Goal: Transaction & Acquisition: Purchase product/service

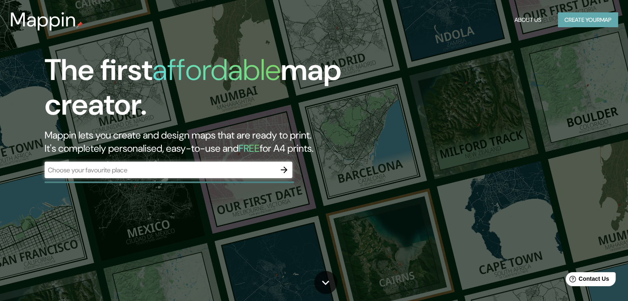
click at [587, 16] on button "Create your map" at bounding box center [588, 19] width 60 height 15
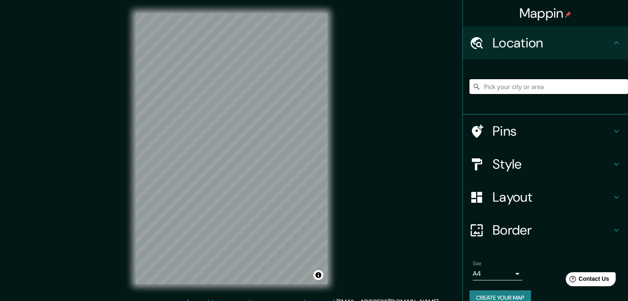
click at [507, 88] on input "Pick your city or area" at bounding box center [548, 86] width 159 height 15
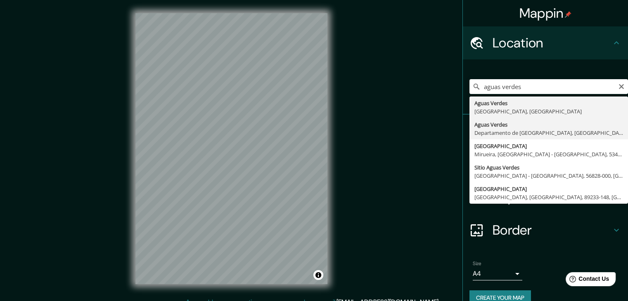
type input "Aguas Verdes, Departamento de Tumbes, Perú"
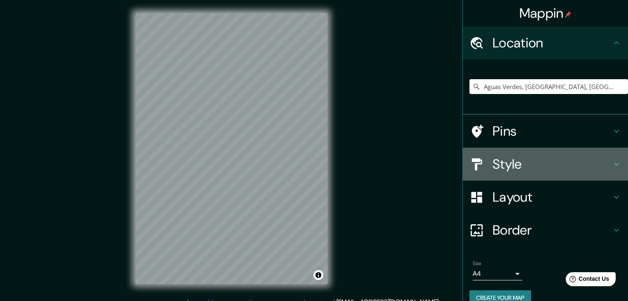
click at [495, 154] on div "Style" at bounding box center [545, 164] width 165 height 33
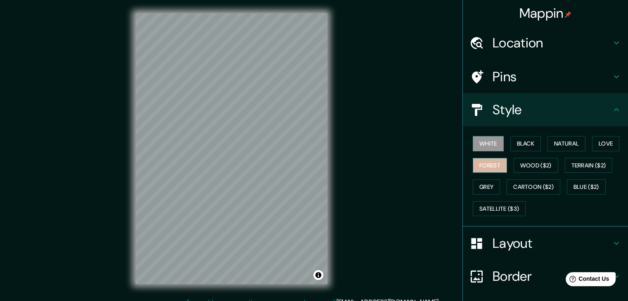
click at [484, 171] on button "Forest" at bounding box center [490, 165] width 34 height 15
click at [523, 142] on button "Black" at bounding box center [525, 143] width 31 height 15
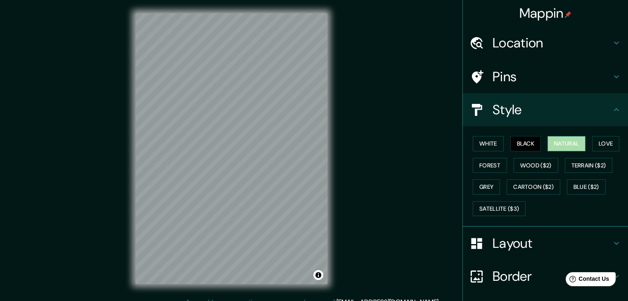
click at [553, 140] on button "Natural" at bounding box center [566, 143] width 38 height 15
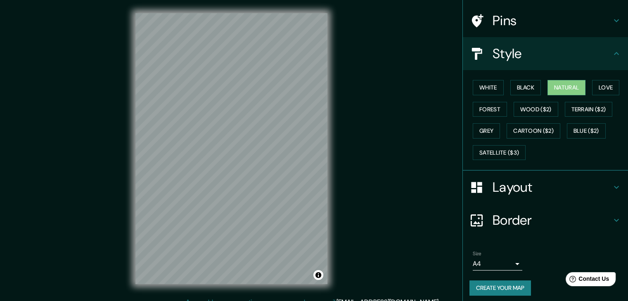
scroll to position [59, 0]
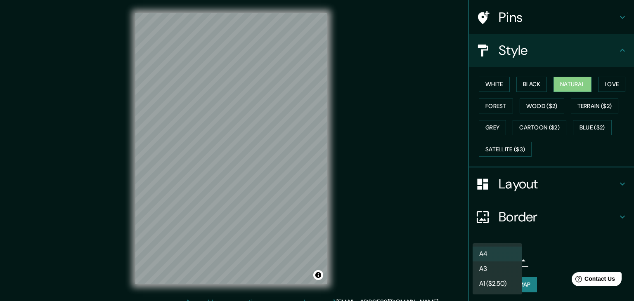
click at [510, 260] on body "Mappin Location Aguas Verdes, Departamento de Tumbes, Perú Pins Style White Bla…" at bounding box center [317, 150] width 634 height 301
click at [486, 267] on li "A3" at bounding box center [498, 269] width 50 height 15
type input "a4"
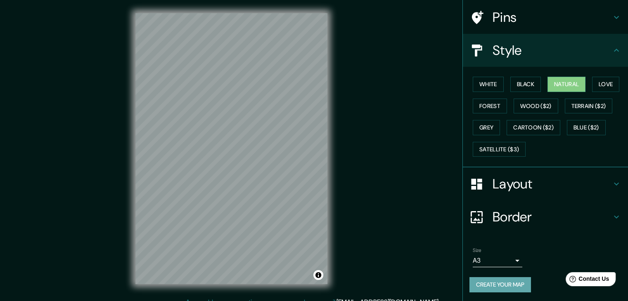
click at [509, 284] on button "Create your map" at bounding box center [500, 284] width 62 height 15
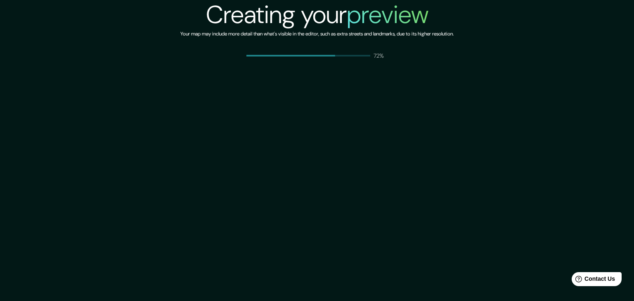
click at [388, 105] on div "Creating your preview Your map may include more detail than what's visible in t…" at bounding box center [317, 150] width 634 height 301
click at [403, 144] on div "Creating your preview Your map may include more detail than what's visible in t…" at bounding box center [317, 150] width 634 height 301
click at [259, 139] on div "Creating your preview Your map may include more detail than what's visible in t…" at bounding box center [317, 150] width 634 height 301
click at [215, 111] on div "Creating your preview Your map may include more detail than what's visible in t…" at bounding box center [317, 150] width 634 height 301
click at [211, 168] on div "Creating your preview Your map may include more detail than what's visible in t…" at bounding box center [317, 150] width 634 height 301
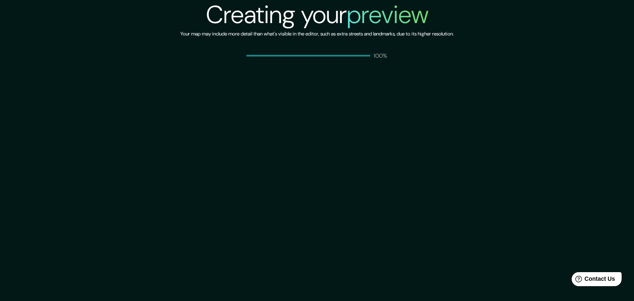
click at [306, 37] on h6 "Your map may include more detail than what's visible in the editor, such as ext…" at bounding box center [316, 34] width 273 height 9
click at [227, 151] on div "Creating your preview Your map may include more detail than what's visible in t…" at bounding box center [317, 150] width 634 height 301
click at [137, 96] on div "Creating your preview Your map may include more detail than what's visible in t…" at bounding box center [317, 150] width 634 height 301
click at [310, 52] on div "100%" at bounding box center [317, 56] width 142 height 8
click at [331, 111] on div "Creating your preview Your map may include more detail than what's visible in t…" at bounding box center [317, 150] width 634 height 301
